Goal: Task Accomplishment & Management: Use online tool/utility

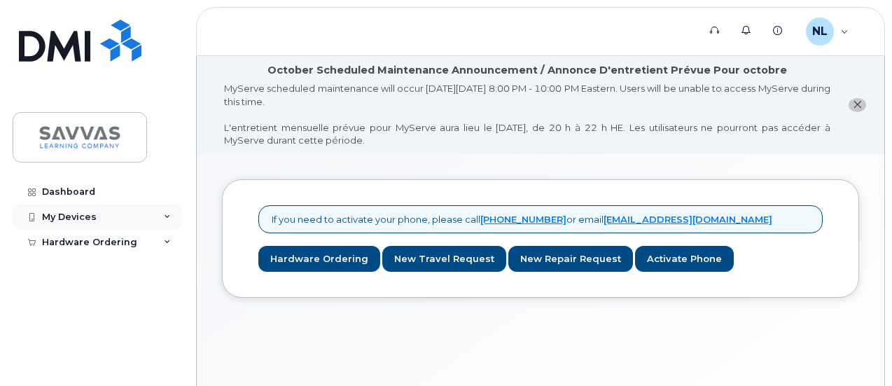
click at [169, 213] on icon at bounding box center [167, 216] width 7 height 7
click at [162, 265] on div "Hardware Ordering" at bounding box center [97, 268] width 169 height 25
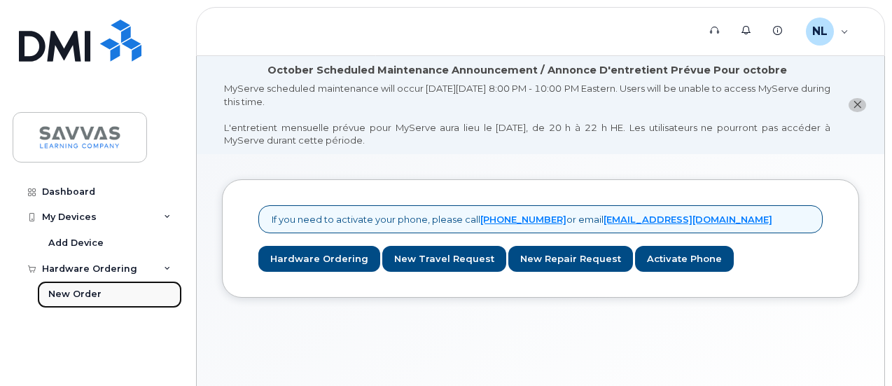
click at [71, 296] on div "New Order" at bounding box center [74, 294] width 53 height 13
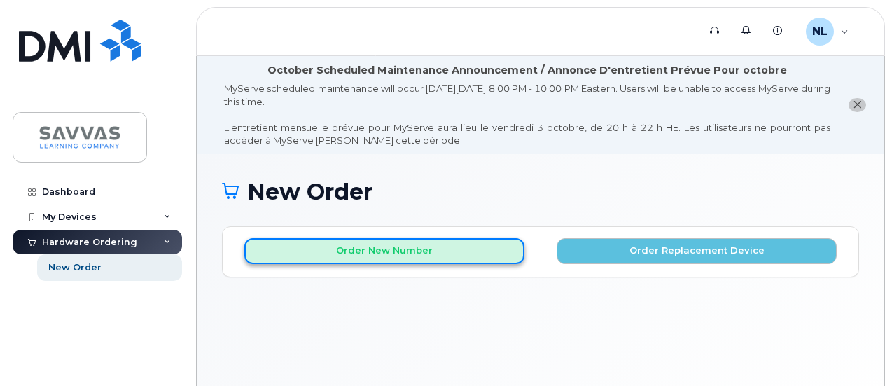
click at [374, 251] on button "Order New Number" at bounding box center [384, 251] width 280 height 26
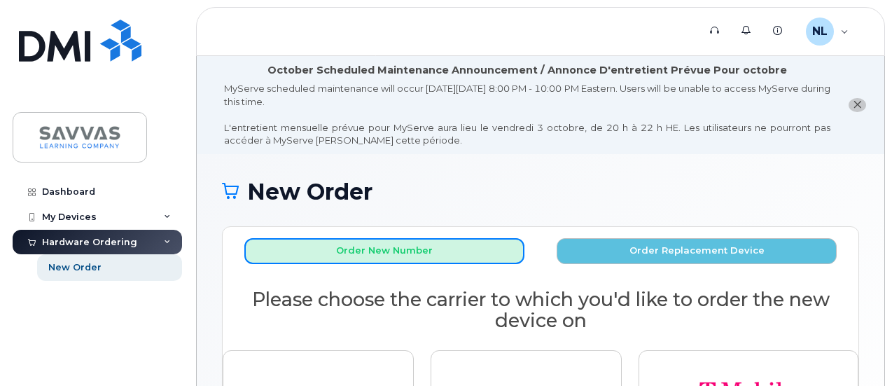
scroll to position [187, 0]
